Goal: Task Accomplishment & Management: Use online tool/utility

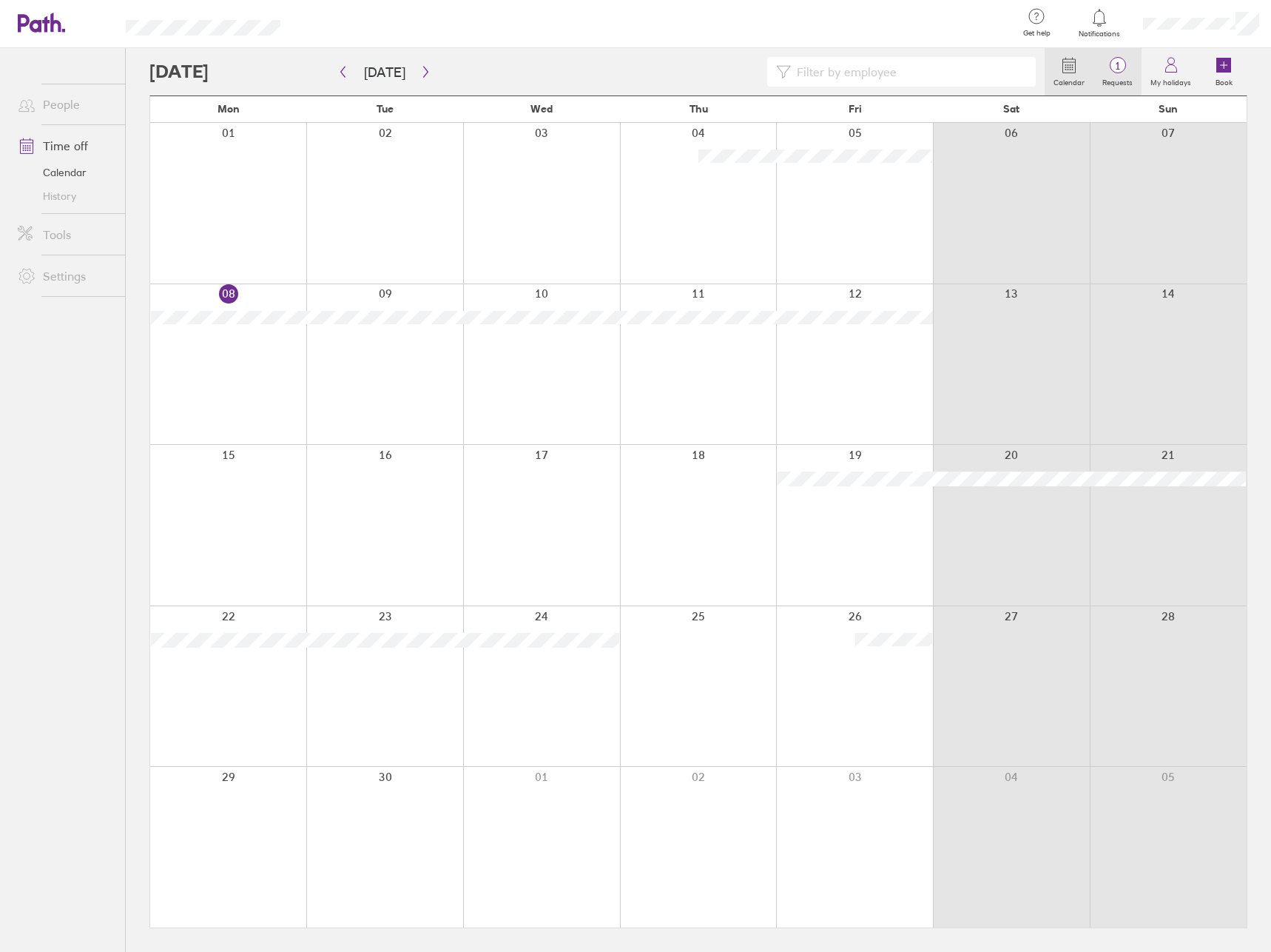
click at [1117, 63] on span "1" at bounding box center [1117, 66] width 48 height 12
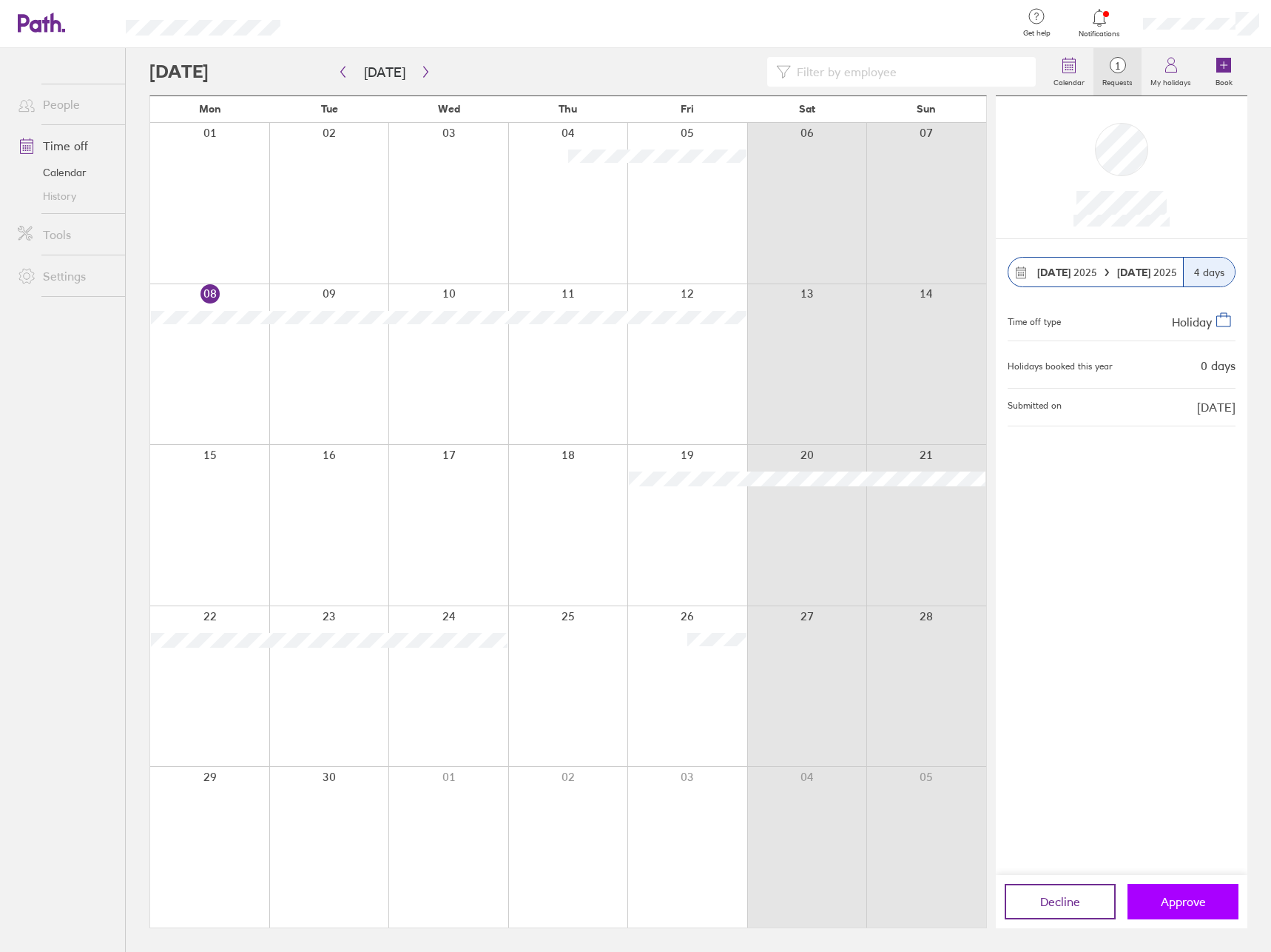
click at [1176, 895] on span "Approve" at bounding box center [1183, 901] width 45 height 13
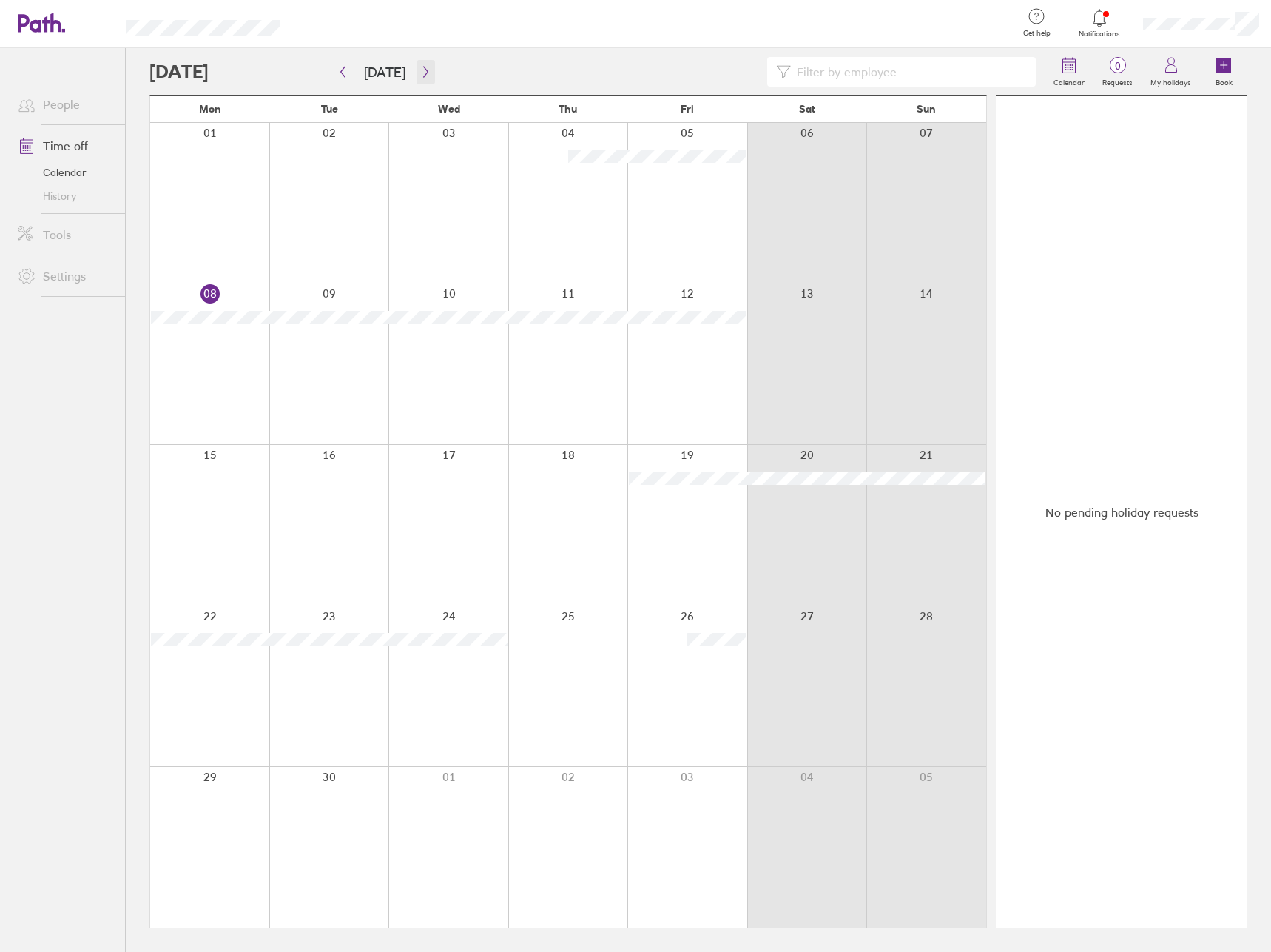
click at [420, 70] on icon "button" at bounding box center [425, 72] width 11 height 12
